Goal: Task Accomplishment & Management: Manage account settings

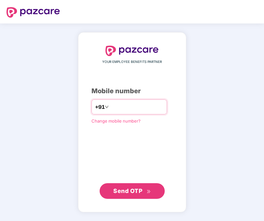
type input "**********"
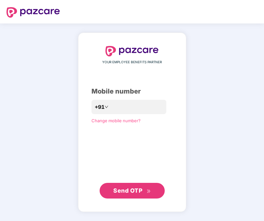
click at [137, 190] on span "Send OTP" at bounding box center [127, 190] width 29 height 7
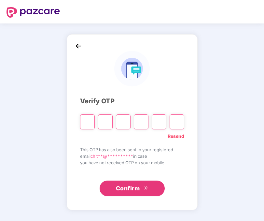
type input "*"
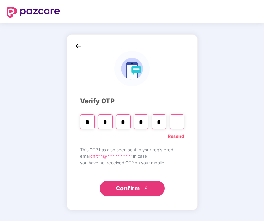
type input "*"
